Goal: Share content: Share content

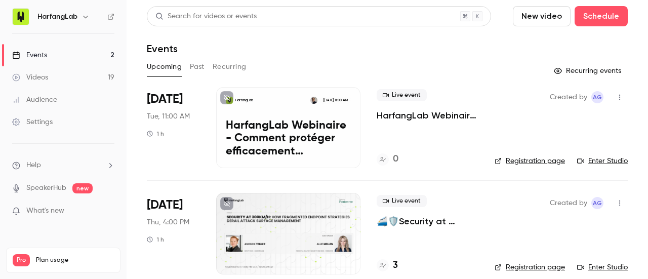
scroll to position [13, 0]
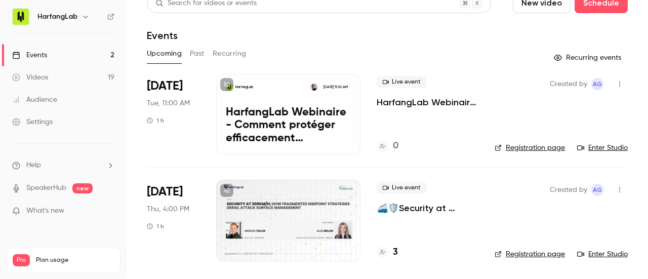
click at [196, 57] on button "Past" at bounding box center [197, 54] width 15 height 16
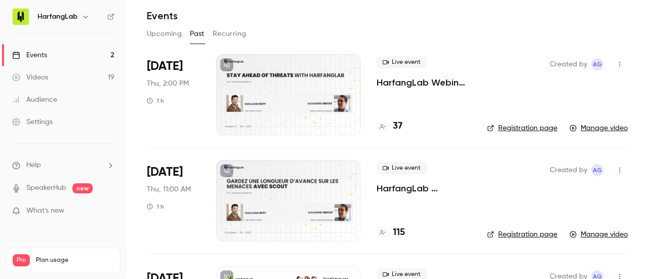
scroll to position [33, 0]
click at [271, 179] on div at bounding box center [288, 200] width 144 height 81
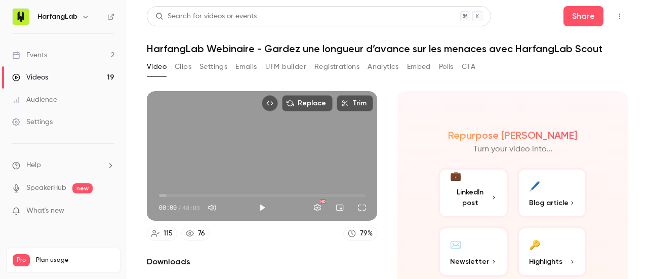
click at [424, 68] on button "Embed" at bounding box center [419, 67] width 24 height 16
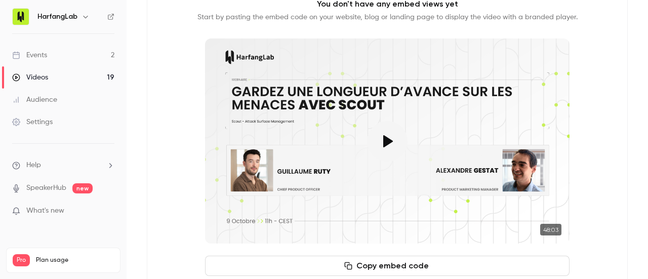
scroll to position [119, 0]
click at [377, 263] on button "Copy embed code" at bounding box center [387, 265] width 365 height 20
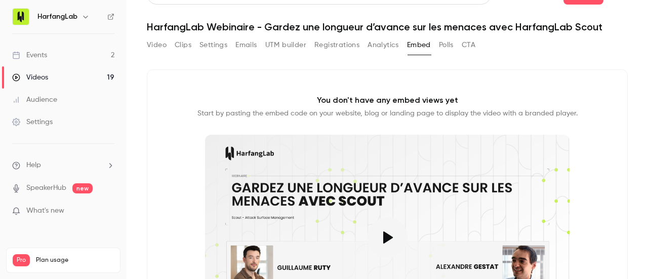
click at [157, 47] on button "Video" at bounding box center [157, 45] width 20 height 16
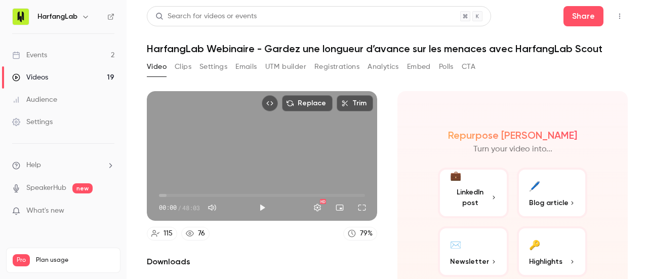
click at [330, 72] on button "Registrations" at bounding box center [337, 67] width 45 height 16
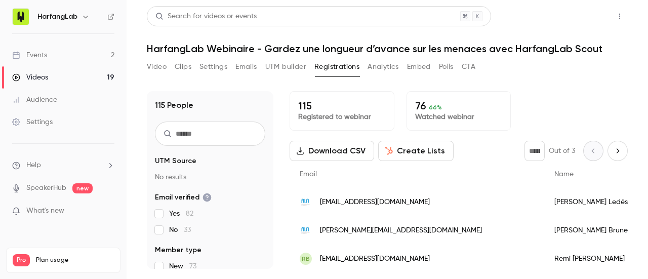
click at [571, 10] on button "Share" at bounding box center [584, 16] width 40 height 20
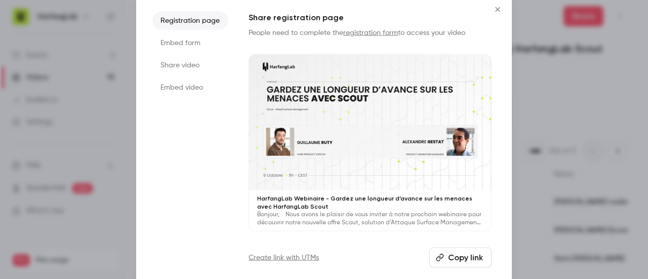
click at [450, 259] on button "Copy link" at bounding box center [461, 258] width 62 height 20
click at [492, 11] on icon "Close" at bounding box center [498, 9] width 12 height 8
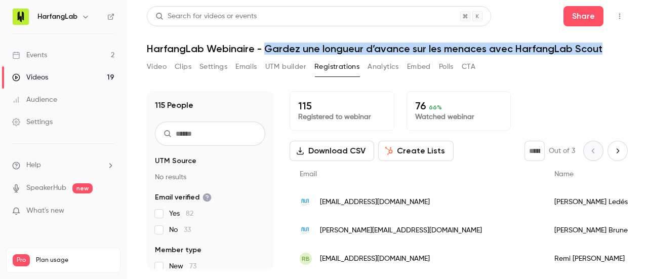
drag, startPoint x: 265, startPoint y: 48, endPoint x: 617, endPoint y: 50, distance: 352.0
click at [617, 50] on h1 "HarfangLab Webinaire - Gardez une longueur d’avance sur les menaces avec Harfan…" at bounding box center [387, 49] width 481 height 12
copy h1 "Gardez une longueur d’avance sur les menaces avec HarfangLab Scout"
click at [32, 80] on div "Videos" at bounding box center [30, 77] width 36 height 10
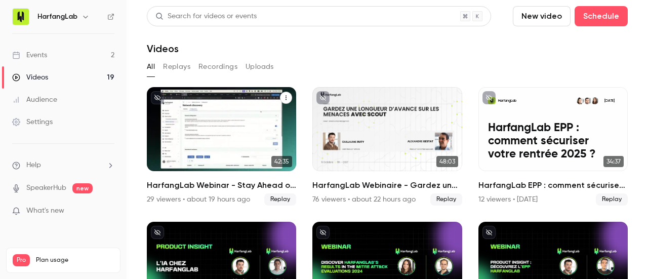
click at [221, 119] on div "HarfangLab Webinar - Stay Ahead of Threats with HarfangLab Scout" at bounding box center [221, 129] width 149 height 84
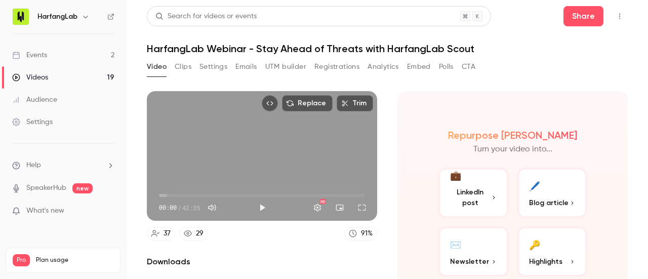
click at [337, 68] on button "Registrations" at bounding box center [337, 67] width 45 height 16
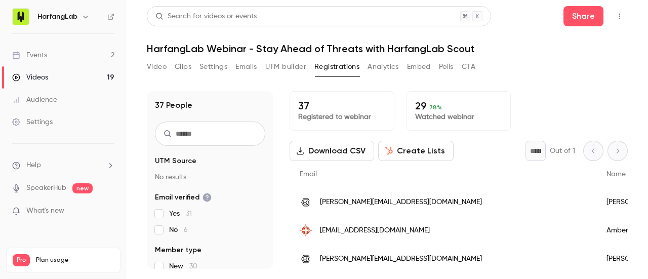
click at [421, 64] on button "Embed" at bounding box center [419, 67] width 24 height 16
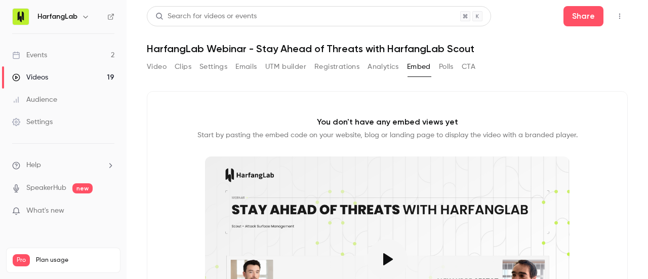
click at [333, 66] on button "Registrations" at bounding box center [337, 67] width 45 height 16
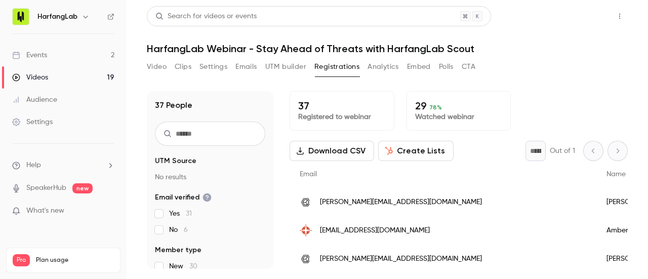
click at [581, 22] on button "Share" at bounding box center [584, 16] width 40 height 20
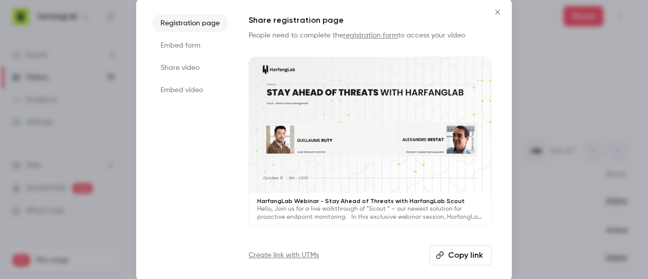
click at [472, 248] on button "Copy link" at bounding box center [461, 255] width 62 height 20
click at [327, 70] on div at bounding box center [370, 125] width 242 height 136
click at [495, 9] on icon "Close" at bounding box center [498, 12] width 12 height 8
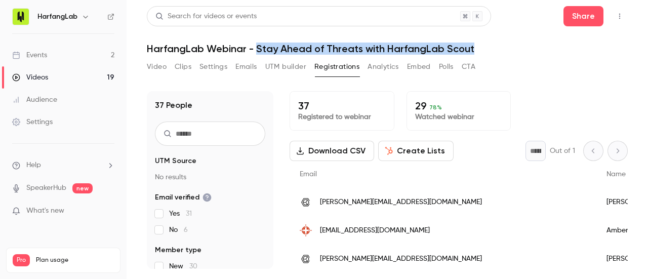
drag, startPoint x: 478, startPoint y: 50, endPoint x: 257, endPoint y: 50, distance: 220.8
click at [257, 50] on h1 "HarfangLab Webinar - Stay Ahead of Threats with HarfangLab Scout" at bounding box center [387, 49] width 481 height 12
copy h1 "Stay Ahead of Threats with HarfangLab Scout"
